Goal: Information Seeking & Learning: Learn about a topic

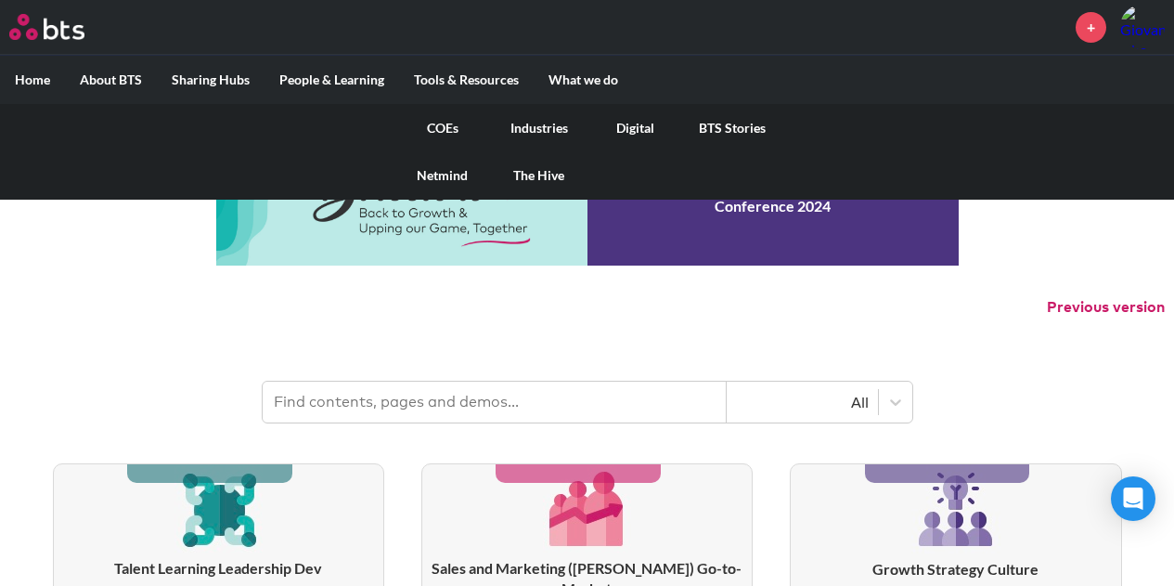
click at [441, 127] on link "COEs" at bounding box center [442, 128] width 97 height 48
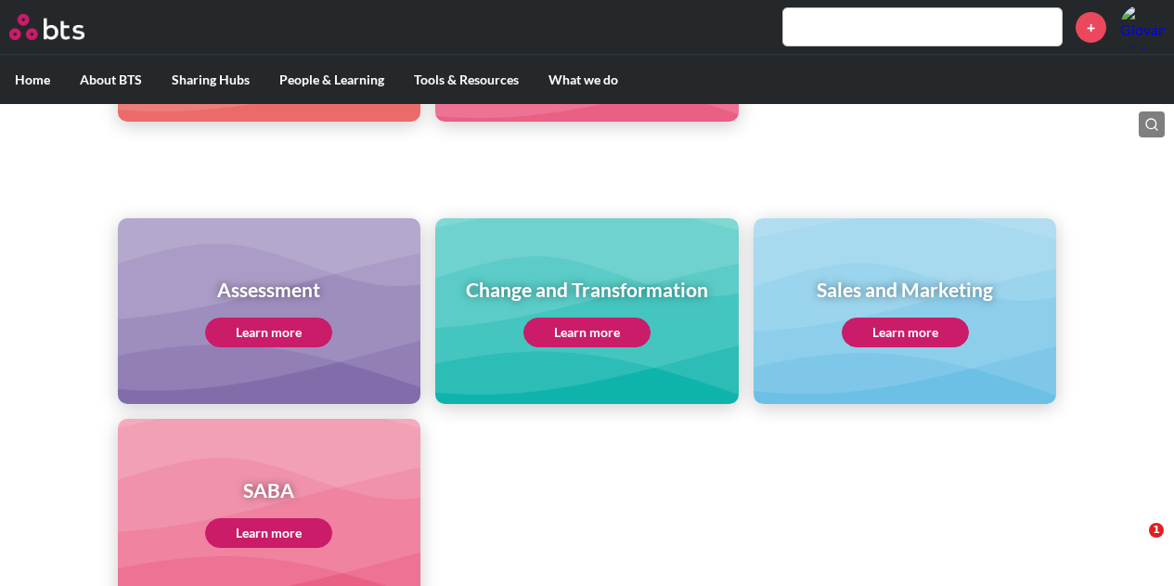
scroll to position [710, 0]
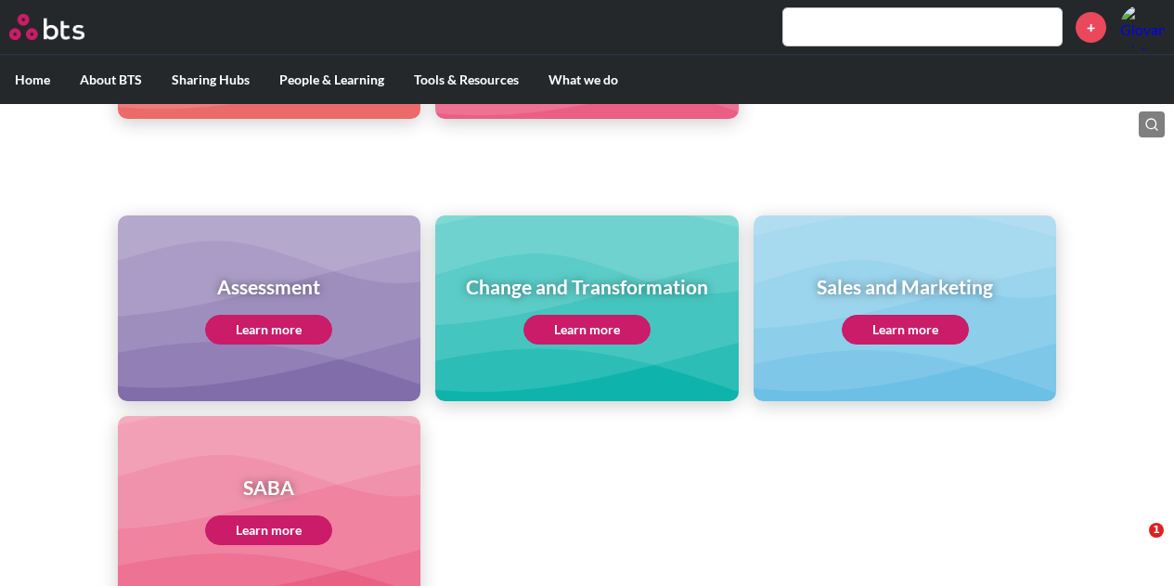
click at [598, 324] on link "Learn more" at bounding box center [586, 330] width 127 height 30
click at [568, 333] on link "Learn more" at bounding box center [586, 330] width 127 height 30
click at [626, 333] on link "Learn more" at bounding box center [586, 330] width 127 height 30
